Goal: Check status

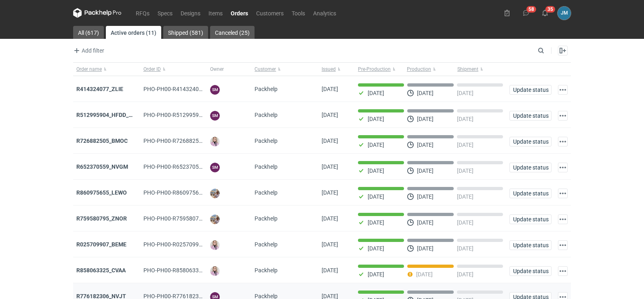
scroll to position [66, 0]
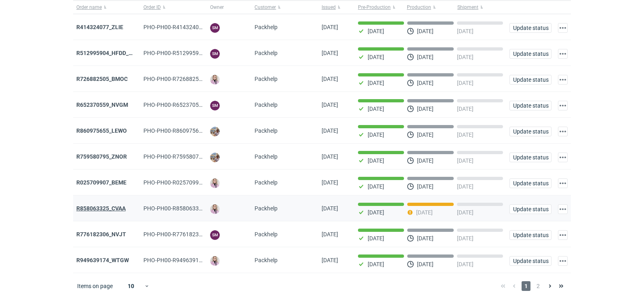
click at [116, 208] on strong "R858063325_CVAA" at bounding box center [100, 208] width 49 height 6
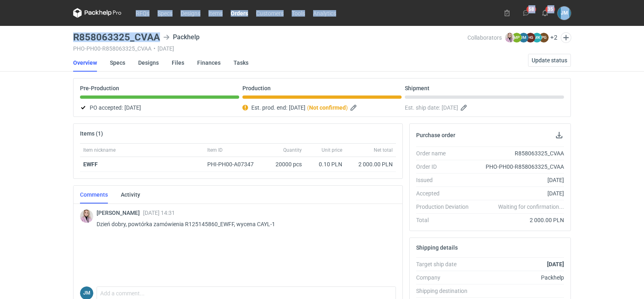
drag, startPoint x: 161, startPoint y: 40, endPoint x: 71, endPoint y: 32, distance: 90.8
click at [54, 34] on div "RFQs Specs Designs Items Orders Customers Tools Analytics 58 35 [PERSON_NAME] […" at bounding box center [322, 149] width 644 height 299
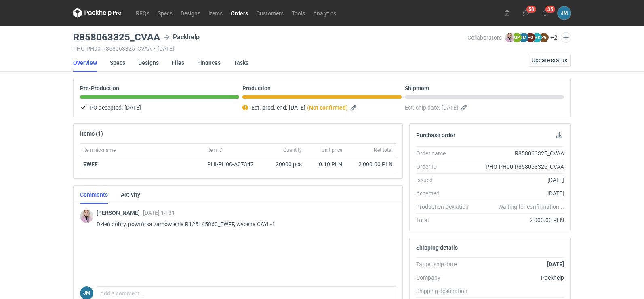
click at [70, 46] on main "R858063325_CVAA Packhelp PHO-PH00-R858063325_CVAA • [DATE] Collaborators [PERSO…" at bounding box center [322, 272] width 504 height 493
drag, startPoint x: 160, startPoint y: 39, endPoint x: 75, endPoint y: 38, distance: 84.9
click at [75, 38] on div "R858063325_CVAA Packhelp" at bounding box center [270, 37] width 394 height 10
copy h3 "R858063325_CVAA"
drag, startPoint x: 88, startPoint y: 45, endPoint x: 73, endPoint y: 35, distance: 17.5
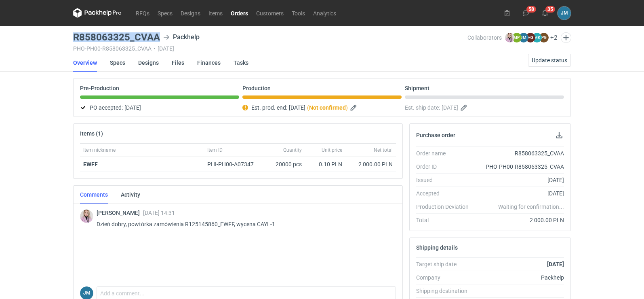
click at [73, 35] on h3 "R858063325_CVAA" at bounding box center [116, 37] width 87 height 10
copy h3 "R858063325_CVAA"
click at [537, 60] on span "Update status" at bounding box center [550, 60] width 36 height 6
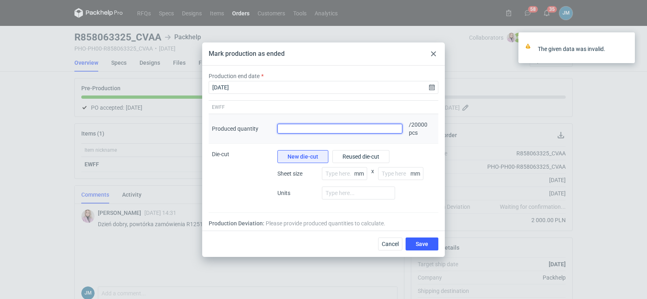
click at [348, 131] on input "Produced quantity" at bounding box center [339, 129] width 125 height 10
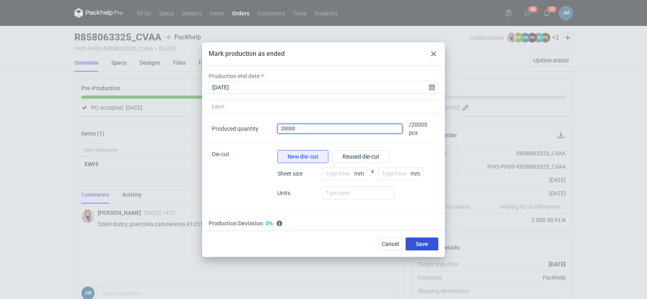
type input "20000"
click at [426, 246] on span "Save" at bounding box center [421, 244] width 13 height 6
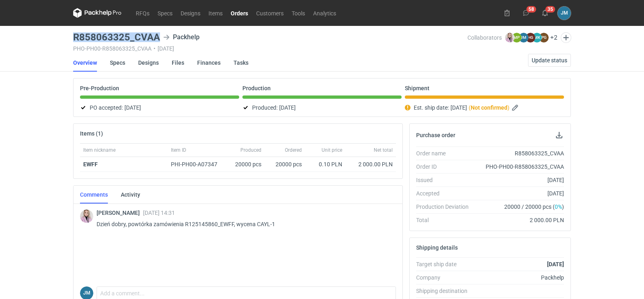
drag, startPoint x: 160, startPoint y: 37, endPoint x: 74, endPoint y: 36, distance: 86.1
click at [74, 36] on div "R858063325_CVAA Packhelp" at bounding box center [270, 37] width 394 height 10
copy h3 "R858063325_CVAA"
click at [96, 11] on icon at bounding box center [97, 13] width 49 height 10
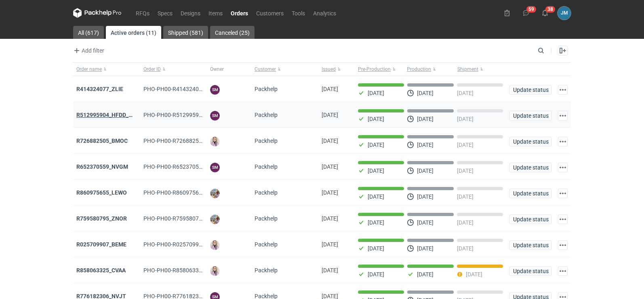
click at [95, 117] on strong "R512995904_HFDD_MOOR" at bounding box center [110, 115] width 69 height 6
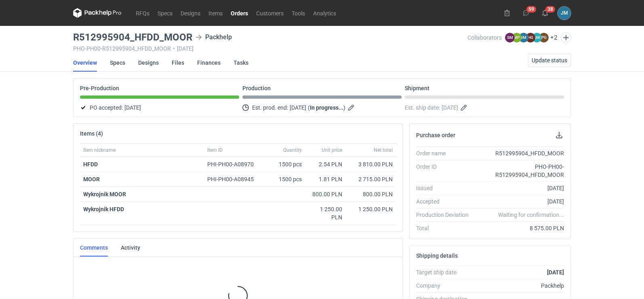
scroll to position [13, 0]
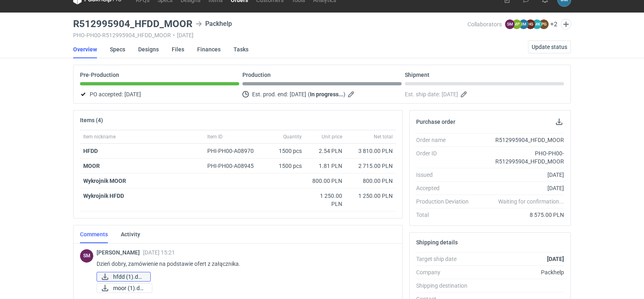
click at [114, 278] on span "hfdd (1).docx" at bounding box center [128, 276] width 31 height 9
drag, startPoint x: 158, startPoint y: 22, endPoint x: 134, endPoint y: 22, distance: 24.3
click at [134, 22] on h3 "R512995904_HFDD_MOOR" at bounding box center [132, 24] width 119 height 10
copy h3 "HFDD"
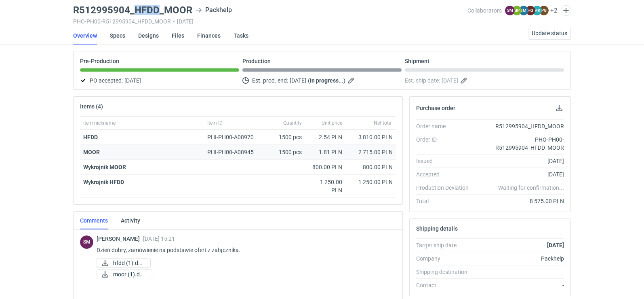
scroll to position [0, 0]
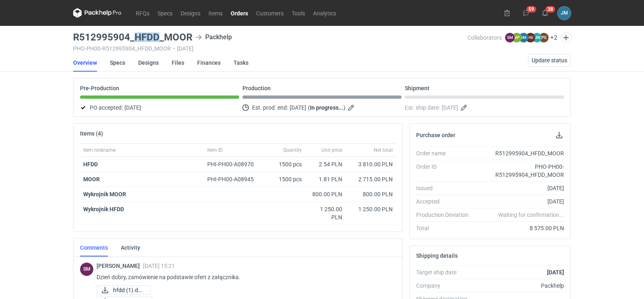
click at [84, 11] on icon at bounding box center [97, 13] width 49 height 10
